Goal: Check status: Check status

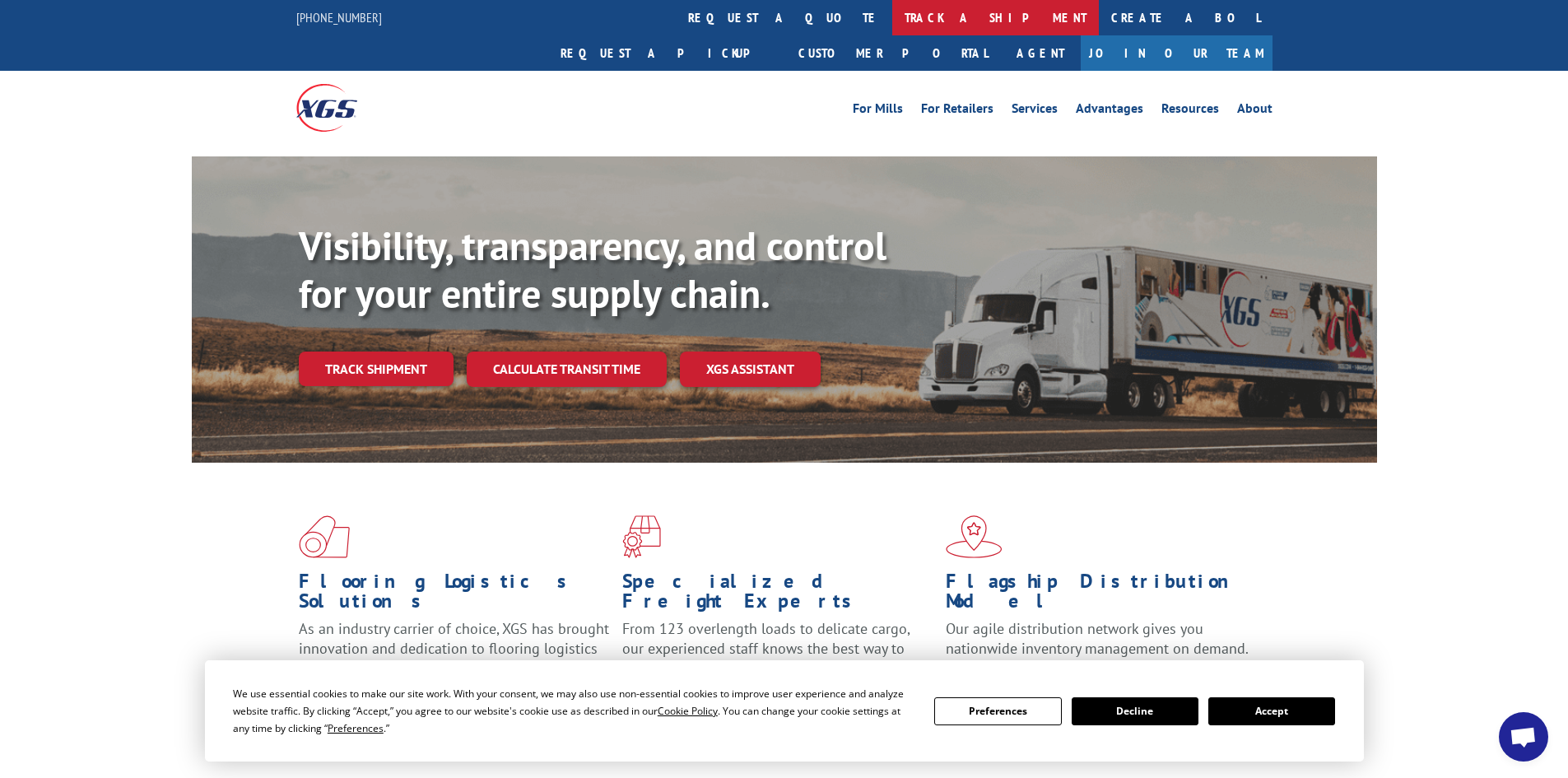
click at [892, 15] on link "track a shipment" at bounding box center [995, 18] width 207 height 35
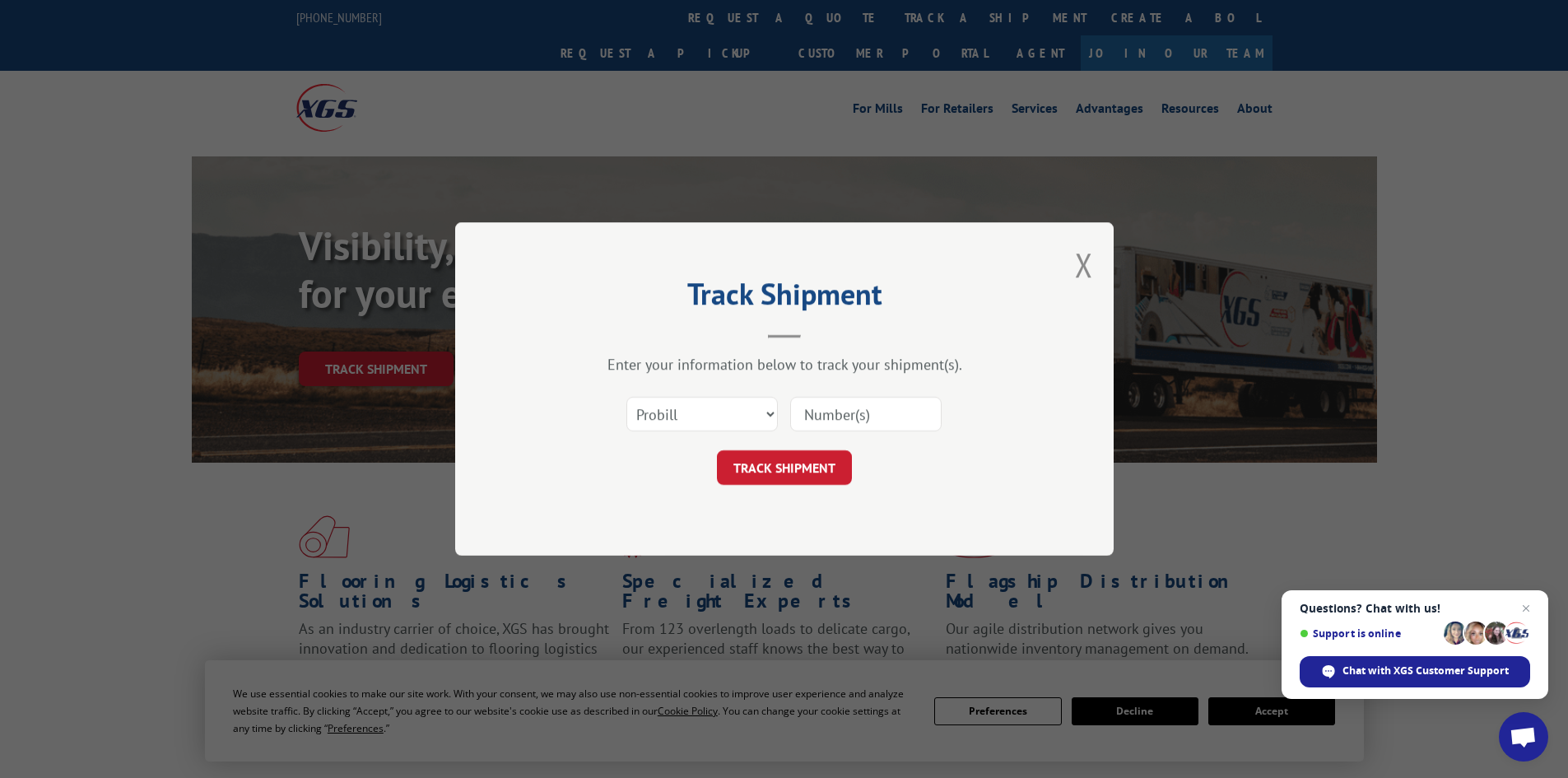
click at [730, 396] on div "Select category... Probill BOL PO" at bounding box center [702, 414] width 150 height 38
click at [752, 405] on select "Select category... Probill BOL PO" at bounding box center [702, 414] width 151 height 34
select select "bol"
click at [626, 397] on select "Select category... Probill BOL PO" at bounding box center [702, 414] width 151 height 34
click at [832, 419] on input at bounding box center [866, 414] width 151 height 34
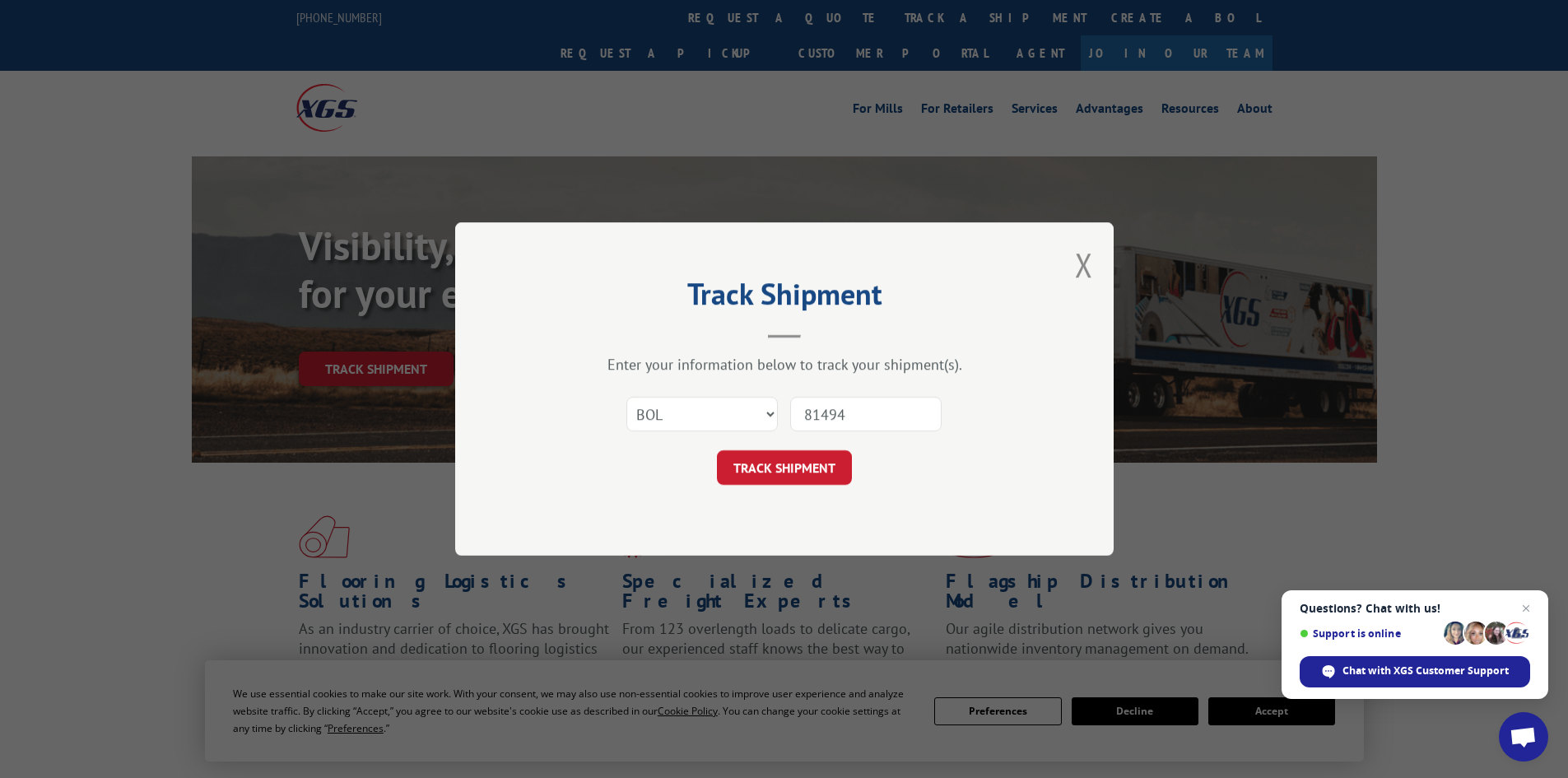
type input "814944"
click button "TRACK SHIPMENT" at bounding box center [784, 468] width 135 height 34
